Goal: Find contact information: Find contact information

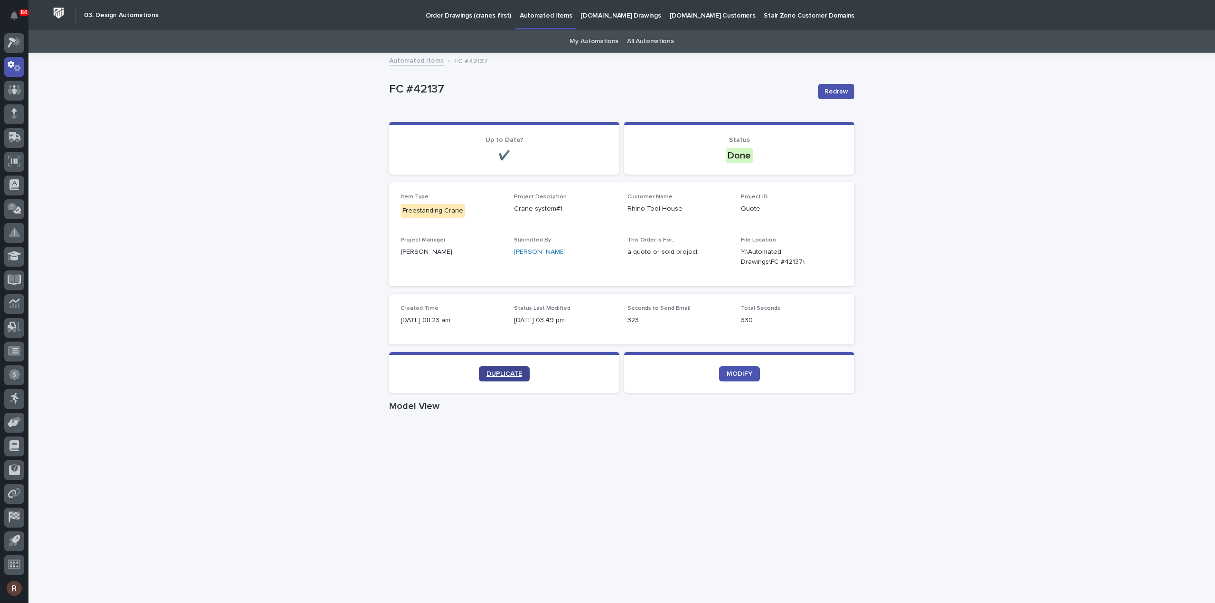
click at [510, 371] on span "DUPLICATE" at bounding box center [504, 374] width 36 height 7
click at [514, 368] on link "DUPLICATE" at bounding box center [504, 373] width 51 height 15
click at [17, 95] on div at bounding box center [14, 91] width 20 height 20
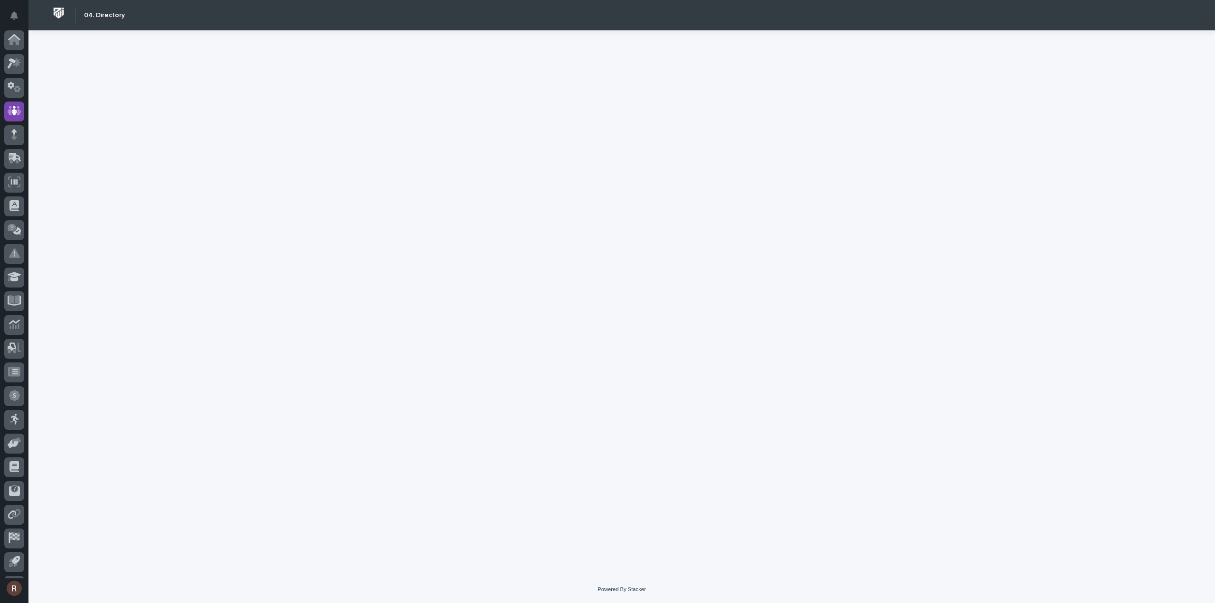
scroll to position [21, 0]
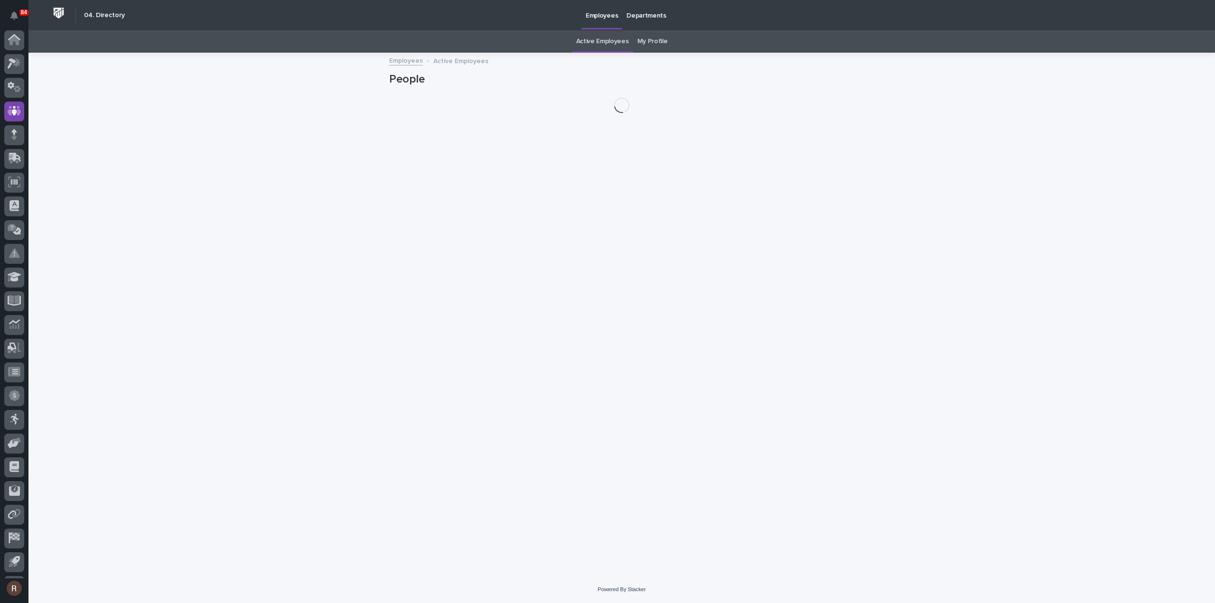
scroll to position [21, 0]
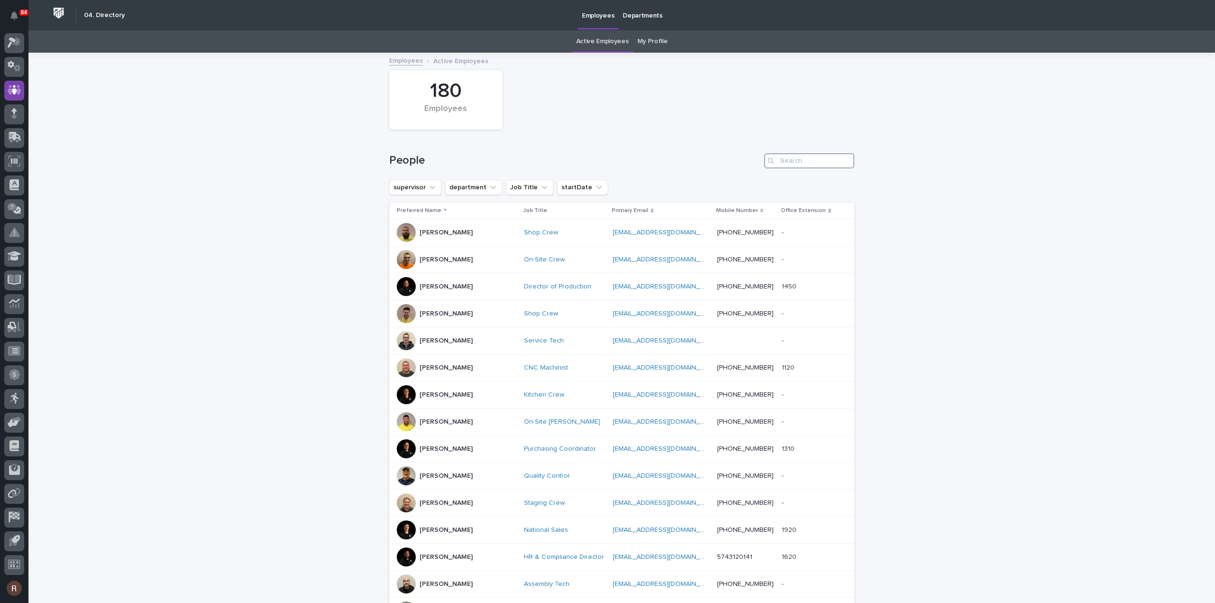
click at [787, 162] on input "Search" at bounding box center [809, 160] width 90 height 15
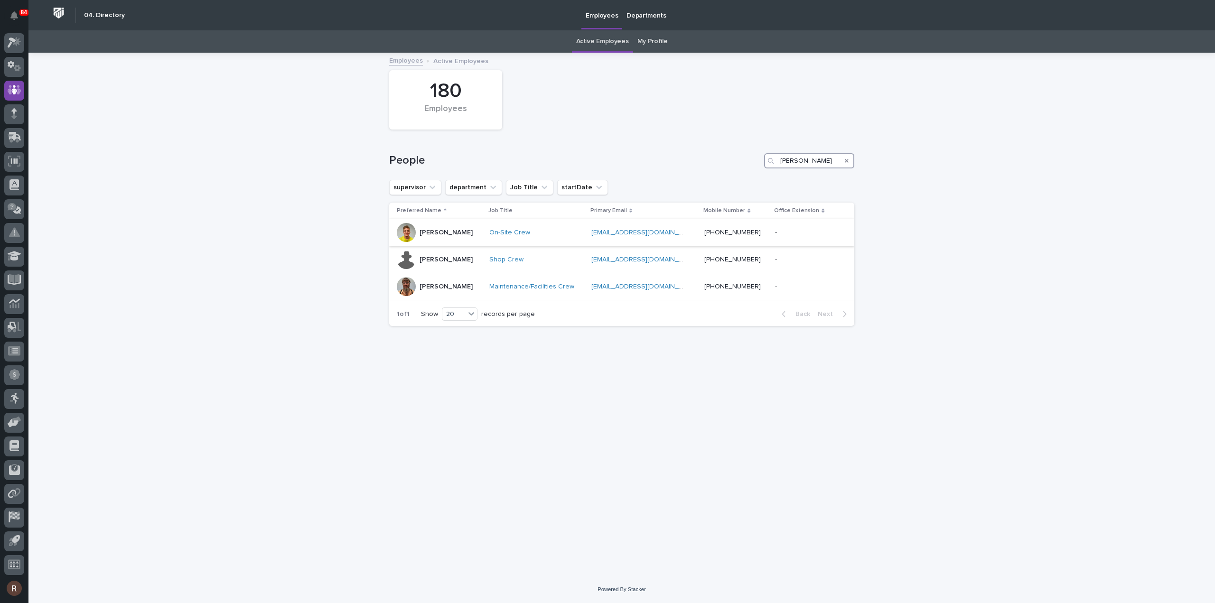
type input "jerry"
click at [463, 242] on div "Jerry Bontrager" at bounding box center [439, 232] width 85 height 19
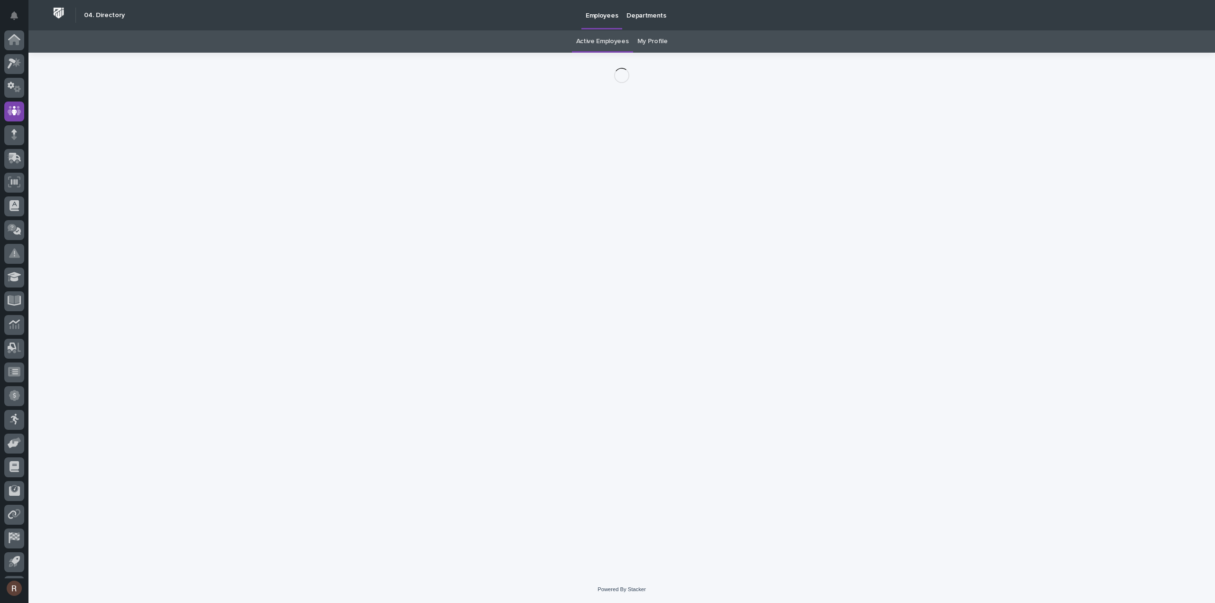
scroll to position [21, 0]
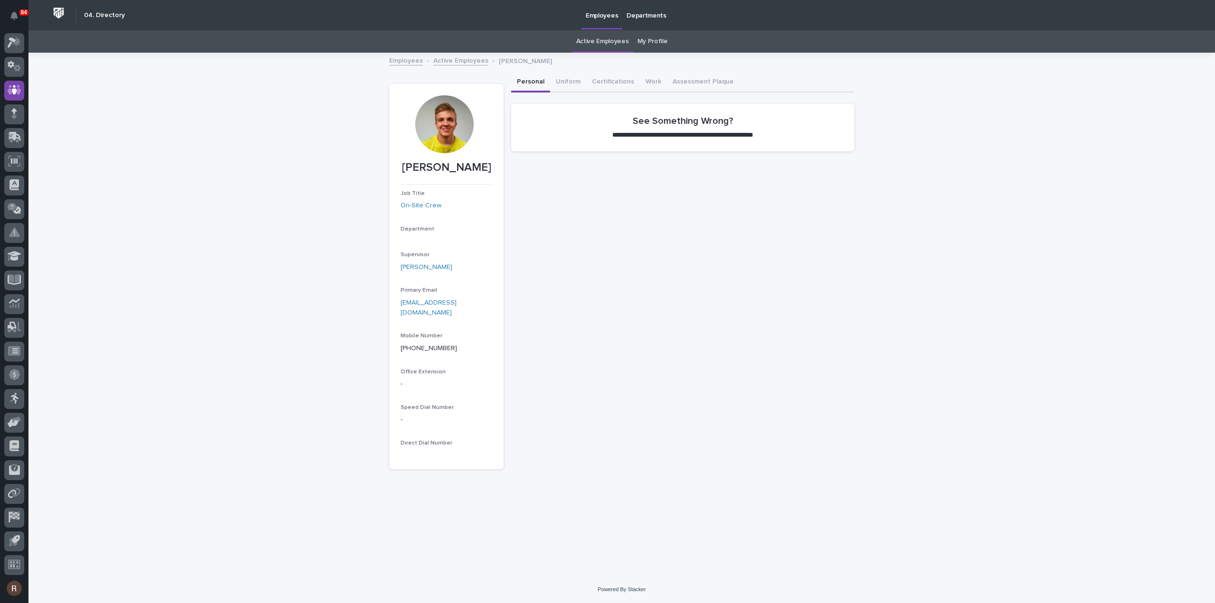
click at [445, 129] on div at bounding box center [444, 124] width 58 height 58
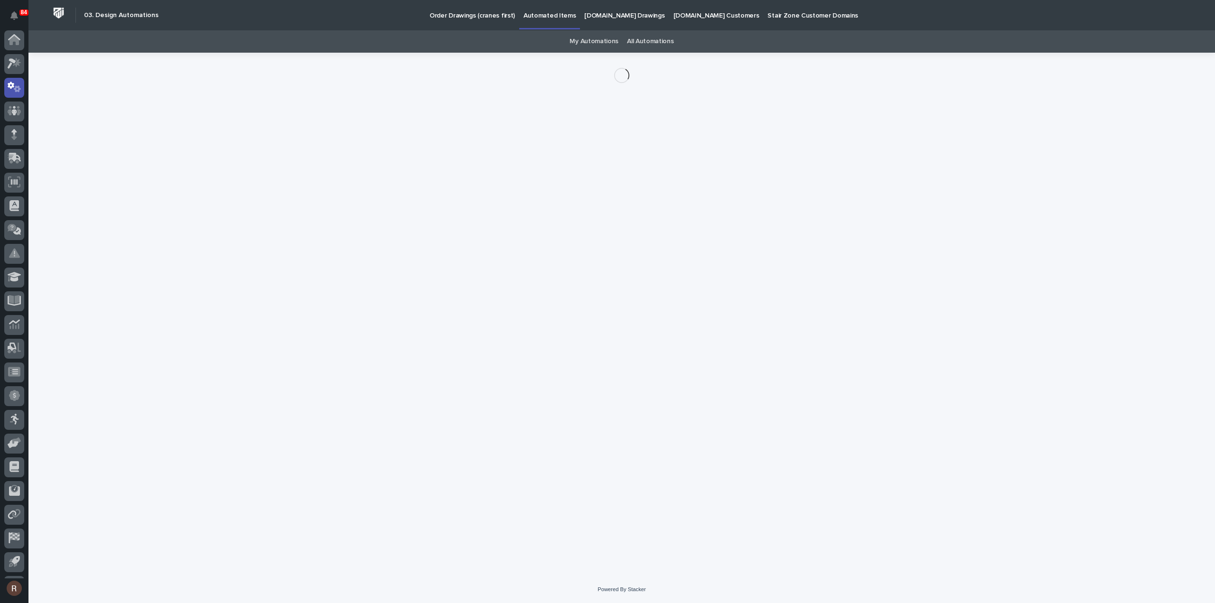
scroll to position [21, 0]
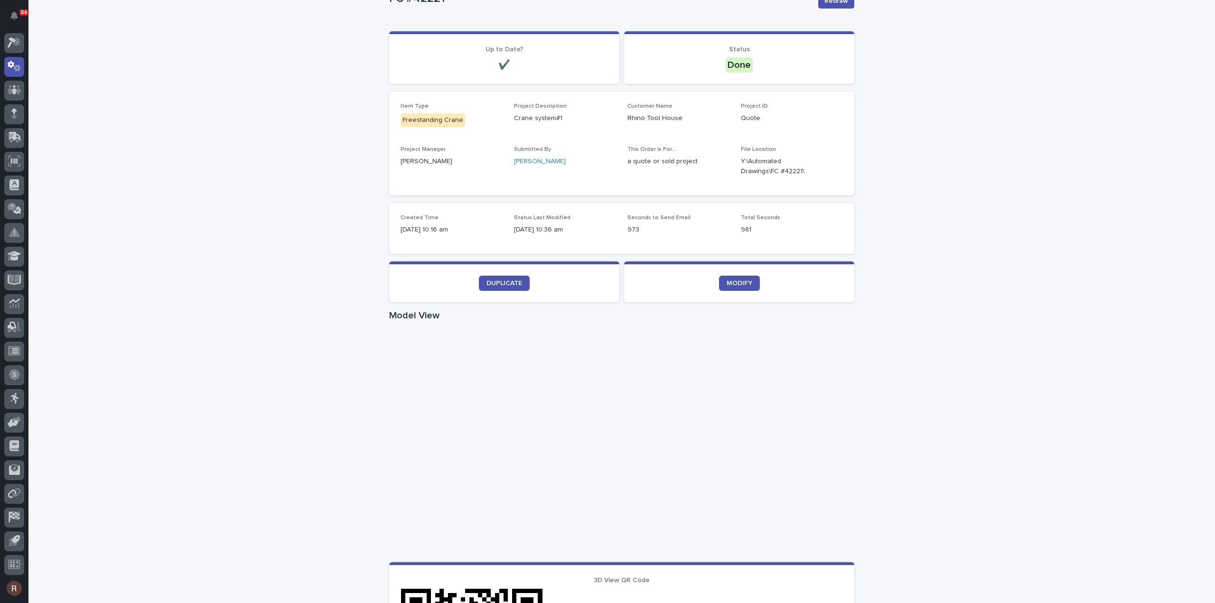
scroll to position [95, 0]
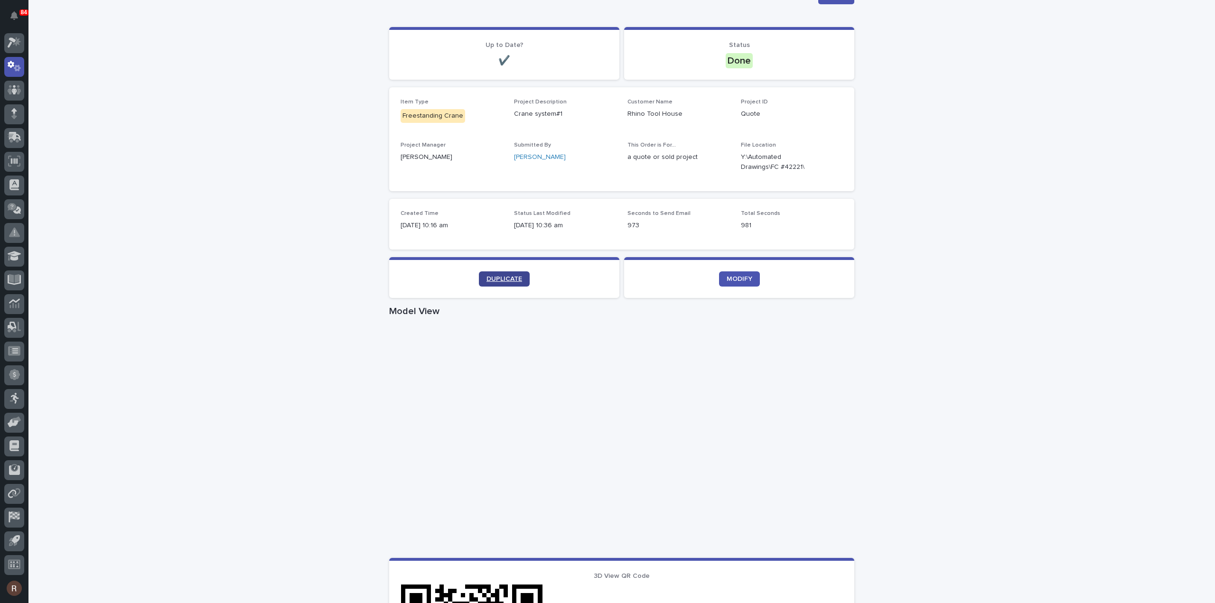
click at [498, 271] on link "DUPLICATE" at bounding box center [504, 278] width 51 height 15
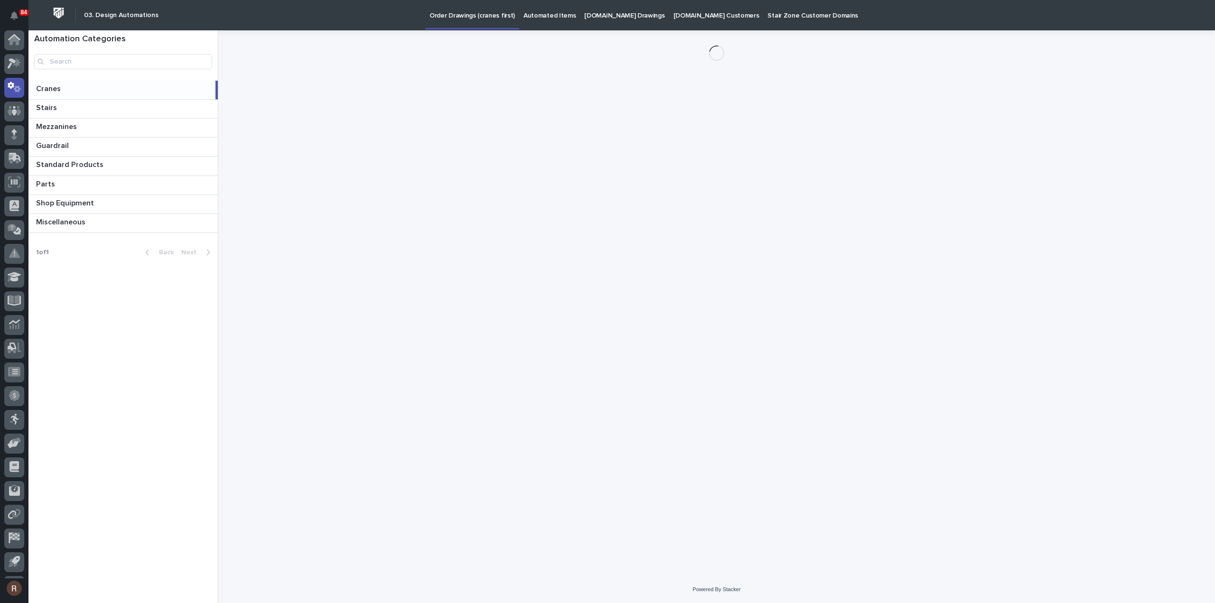
scroll to position [21, 0]
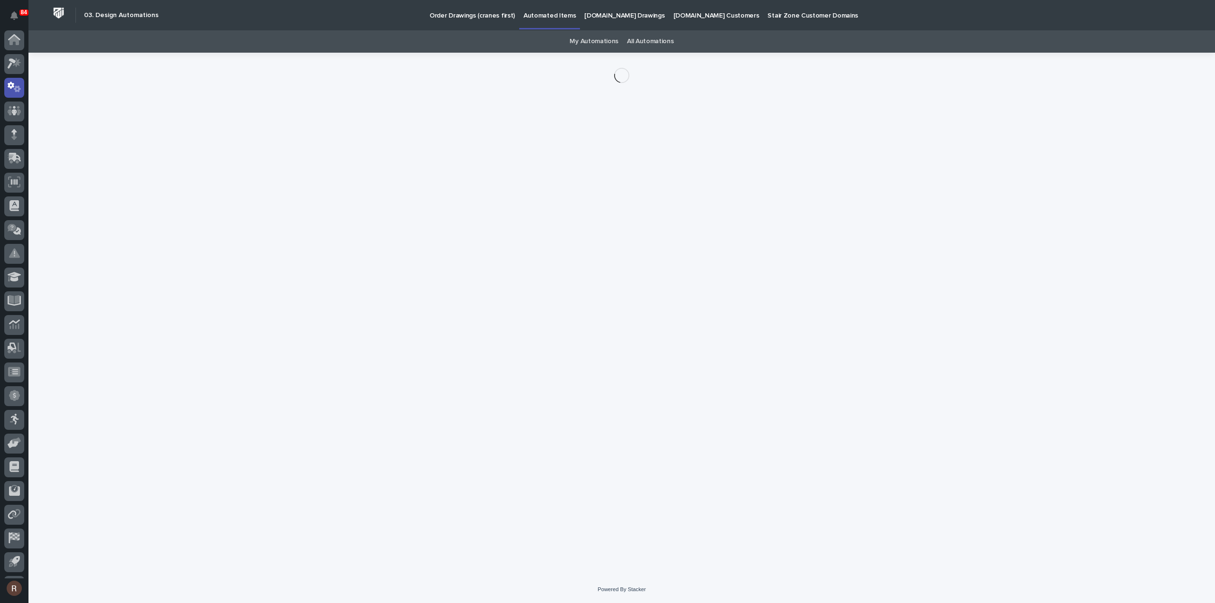
scroll to position [21, 0]
